Goal: Task Accomplishment & Management: Use online tool/utility

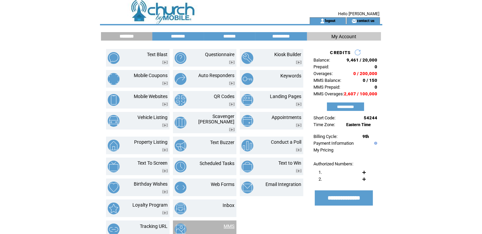
click at [229, 223] on link "MMS" at bounding box center [229, 225] width 11 height 5
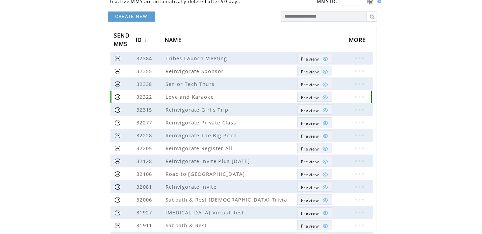
scroll to position [68, 0]
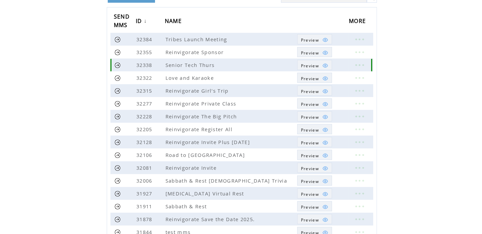
click at [309, 65] on span "Preview" at bounding box center [310, 66] width 18 height 6
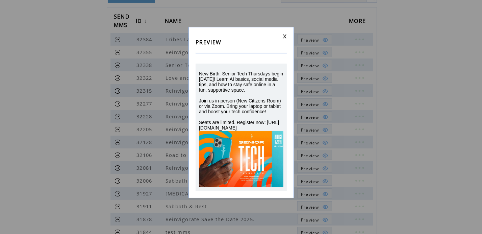
drag, startPoint x: 263, startPoint y: 128, endPoint x: 198, endPoint y: 75, distance: 84.2
click at [198, 75] on div "New Birth: Senior Tech Thursdays begin tomorrow! Learn AI basics, social media …" at bounding box center [241, 126] width 91 height 127
drag, startPoint x: 198, startPoint y: 75, endPoint x: 229, endPoint y: 80, distance: 31.1
copy span "New Birth: Senior Tech Thursdays begin tomorrow! Learn AI basics, social media …"
click at [286, 34] on link at bounding box center [285, 36] width 4 height 4
